Goal: Transaction & Acquisition: Purchase product/service

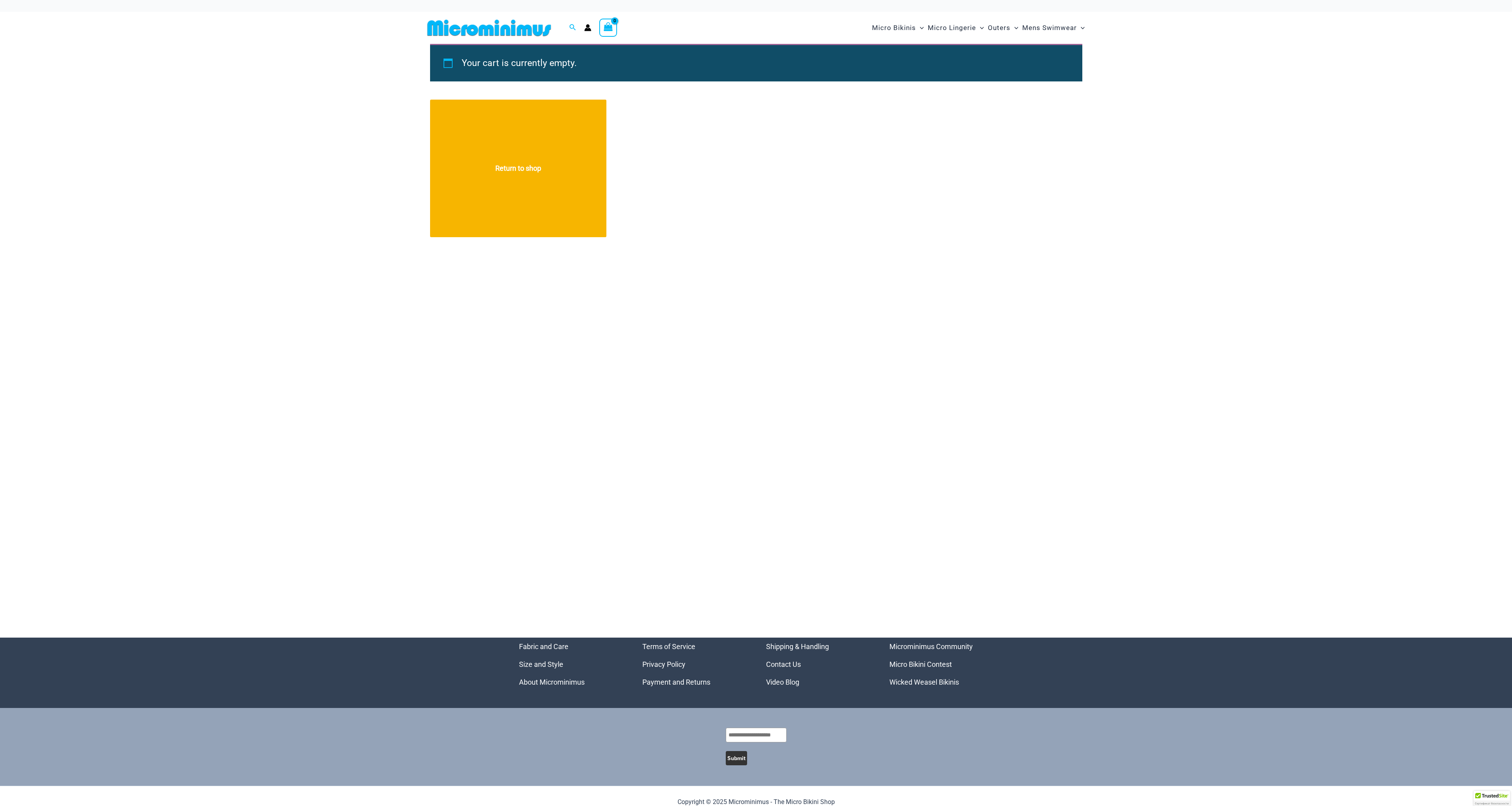
type input "*********"
click at [588, 29] on icon "Account icon link" at bounding box center [587, 29] width 6 height 3
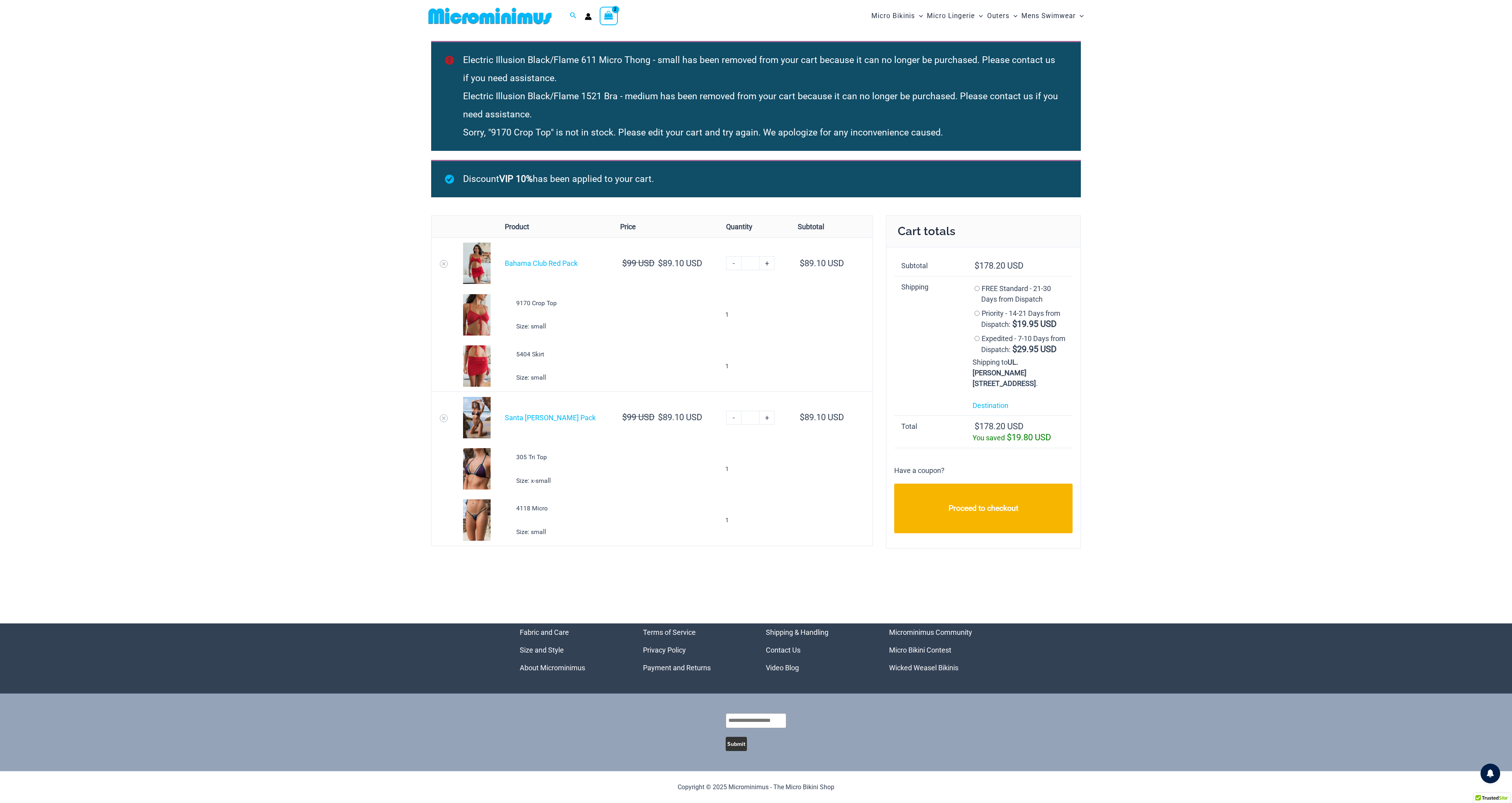
type input "*********"
click at [1248, 279] on div "Electric Illusion Black/Flame 611 Micro Thong - small has been removed from you…" at bounding box center [756, 328] width 1512 height 592
